Goal: Information Seeking & Learning: Learn about a topic

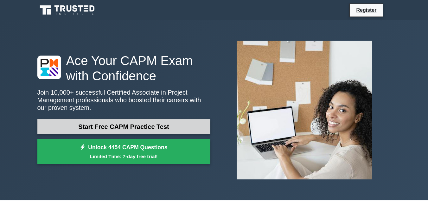
click at [94, 130] on link "Start Free CAPM Practice Test" at bounding box center [123, 126] width 173 height 15
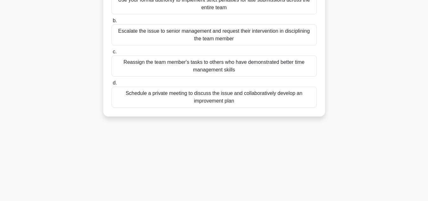
scroll to position [95, 0]
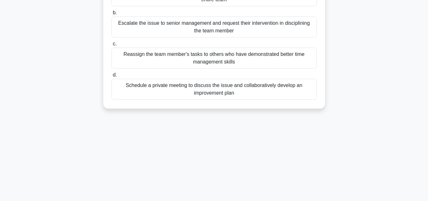
click at [196, 88] on div "Schedule a private meeting to discuss the issue and collaboratively develop an …" at bounding box center [214, 89] width 205 height 21
click at [112, 77] on input "d. Schedule a private meeting to discuss the issue and collaboratively develop …" at bounding box center [112, 75] width 0 height 4
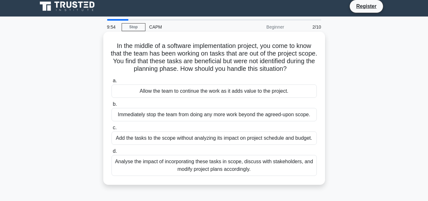
scroll to position [0, 0]
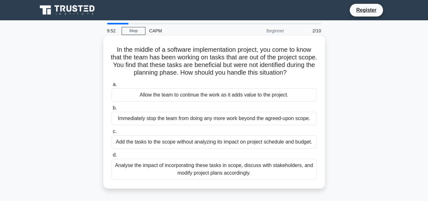
click at [192, 134] on label "c. Add the tasks to the scope without analyzing its impact on project schedule …" at bounding box center [214, 137] width 205 height 21
click at [112, 133] on input "c. Add the tasks to the scope without analyzing its impact on project schedule …" at bounding box center [112, 131] width 0 height 4
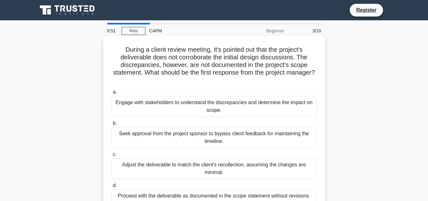
click at [191, 140] on div "Seek approval from the project sponsor to bypass client feedback for maintainin…" at bounding box center [214, 137] width 205 height 21
click at [112, 125] on input "b. Seek approval from the project sponsor to bypass client feedback for maintai…" at bounding box center [112, 123] width 0 height 4
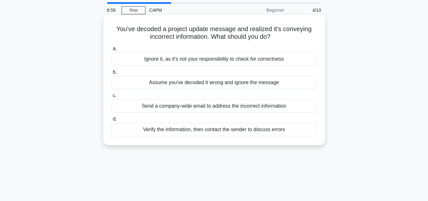
scroll to position [32, 0]
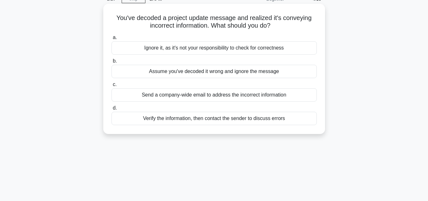
click at [230, 119] on div "Verify the information, then contact the sender to discuss errors" at bounding box center [214, 118] width 205 height 13
click at [112, 110] on input "d. Verify the information, then contact the sender to discuss errors" at bounding box center [112, 108] width 0 height 4
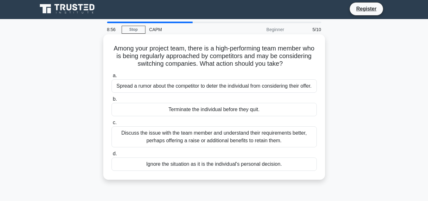
scroll to position [0, 0]
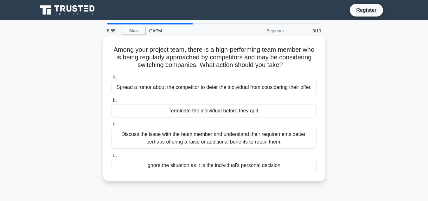
click at [173, 96] on div "a. Spread a rumor about the competitor to deter the individual from considering…" at bounding box center [214, 122] width 213 height 101
click at [174, 91] on div "Spread a rumor about the competitor to deter the individual from considering th…" at bounding box center [214, 86] width 205 height 13
click at [112, 79] on input "a. Spread a rumor about the competitor to deter the individual from considering…" at bounding box center [112, 77] width 0 height 4
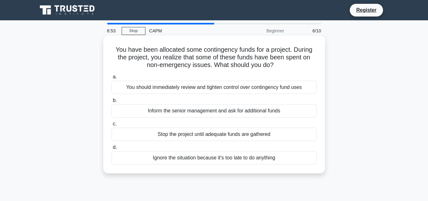
drag, startPoint x: 176, startPoint y: 105, endPoint x: 176, endPoint y: 113, distance: 8.2
click at [176, 113] on div "Inform the senior management and ask for additional funds" at bounding box center [214, 110] width 205 height 13
click at [112, 102] on input "b. Inform the senior management and ask for additional funds" at bounding box center [112, 100] width 0 height 4
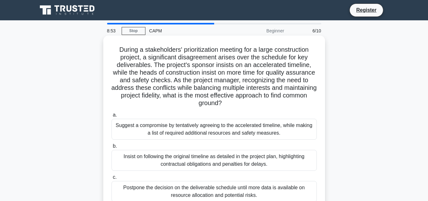
click at [177, 113] on label "a. Suggest a compromise by tentatively agreeing to the accelerated timeline, wh…" at bounding box center [214, 125] width 205 height 29
click at [112, 113] on input "a. Suggest a compromise by tentatively agreeing to the accelerated timeline, wh…" at bounding box center [112, 115] width 0 height 4
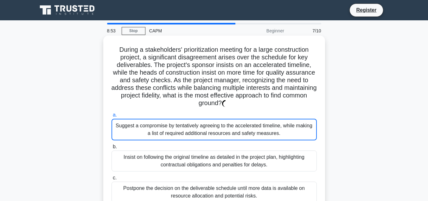
drag, startPoint x: 171, startPoint y: 130, endPoint x: 169, endPoint y: 137, distance: 7.6
click at [169, 136] on div "Suggest a compromise by tentatively agreeing to the accelerated timeline, while…" at bounding box center [214, 130] width 205 height 22
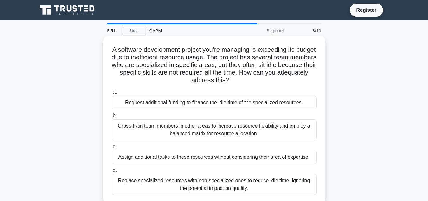
click at [157, 162] on div "Assign additional tasks to these resources without considering their area of ex…" at bounding box center [214, 156] width 205 height 13
click at [112, 149] on input "c. Assign additional tasks to these resources without considering their area of…" at bounding box center [112, 147] width 0 height 4
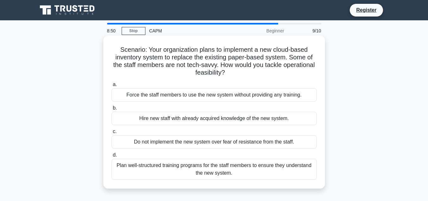
click at [191, 116] on div "Hire new staff with already acquired knowledge of the new system." at bounding box center [214, 118] width 205 height 13
click at [112, 110] on input "b. Hire new staff with already acquired knowledge of the new system." at bounding box center [112, 108] width 0 height 4
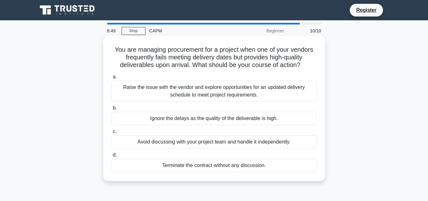
click at [189, 95] on div "Raise the issue with the vendor and explore opportunities for an updated delive…" at bounding box center [214, 90] width 205 height 21
click at [112, 79] on input "a. Raise the issue with the vendor and explore opportunities for an updated del…" at bounding box center [112, 77] width 0 height 4
